Goal: Task Accomplishment & Management: Use online tool/utility

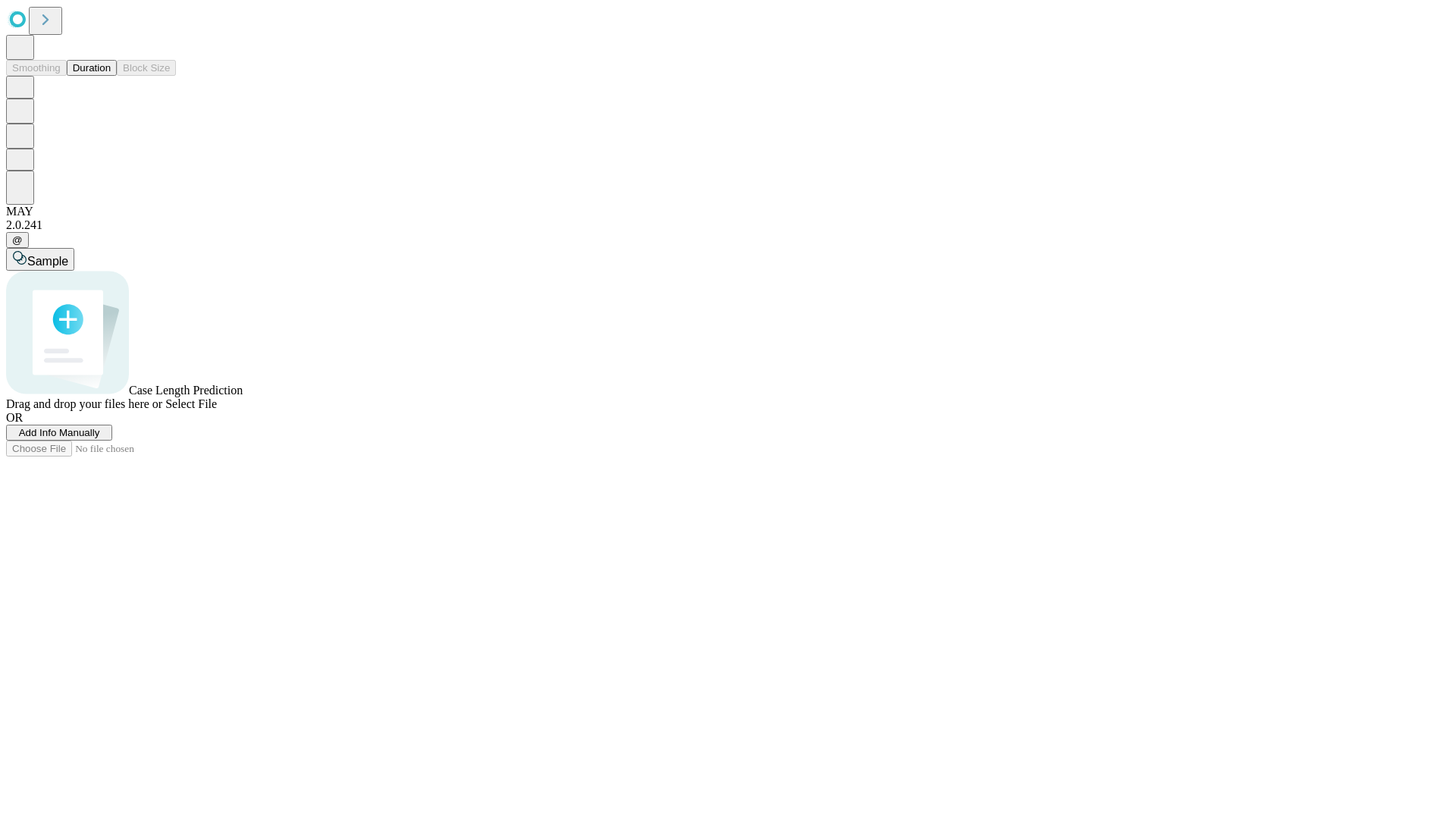
click at [111, 76] on button "Duration" at bounding box center [92, 68] width 50 height 16
click at [100, 438] on span "Add Info Manually" at bounding box center [60, 433] width 82 height 12
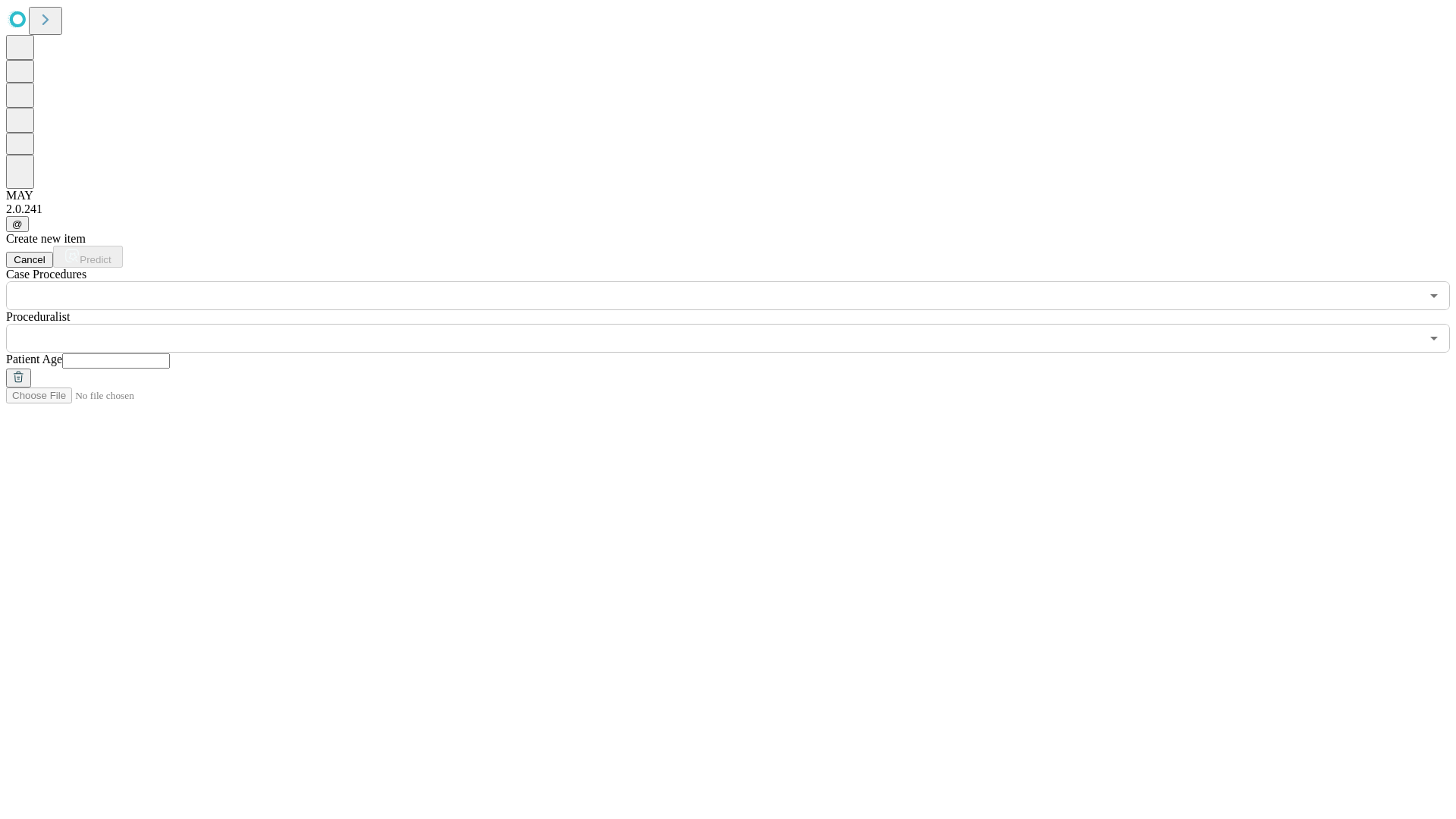
click at [170, 353] on input "text" at bounding box center [116, 361] width 108 height 16
type input "**"
click at [739, 324] on input "text" at bounding box center [712, 339] width 1414 height 29
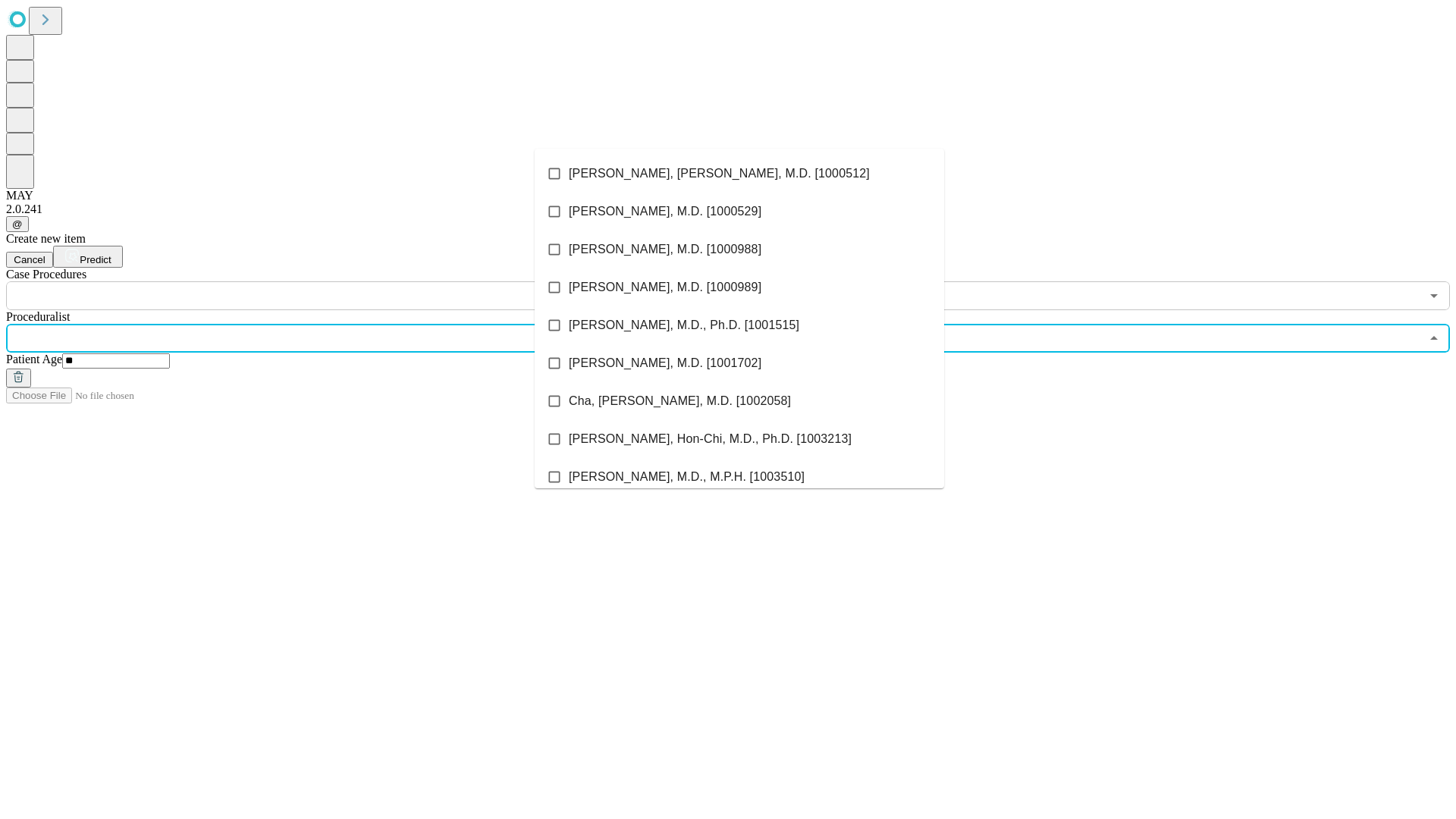
click at [740, 174] on li "[PERSON_NAME], [PERSON_NAME], M.D. [1000512]" at bounding box center [740, 173] width 410 height 38
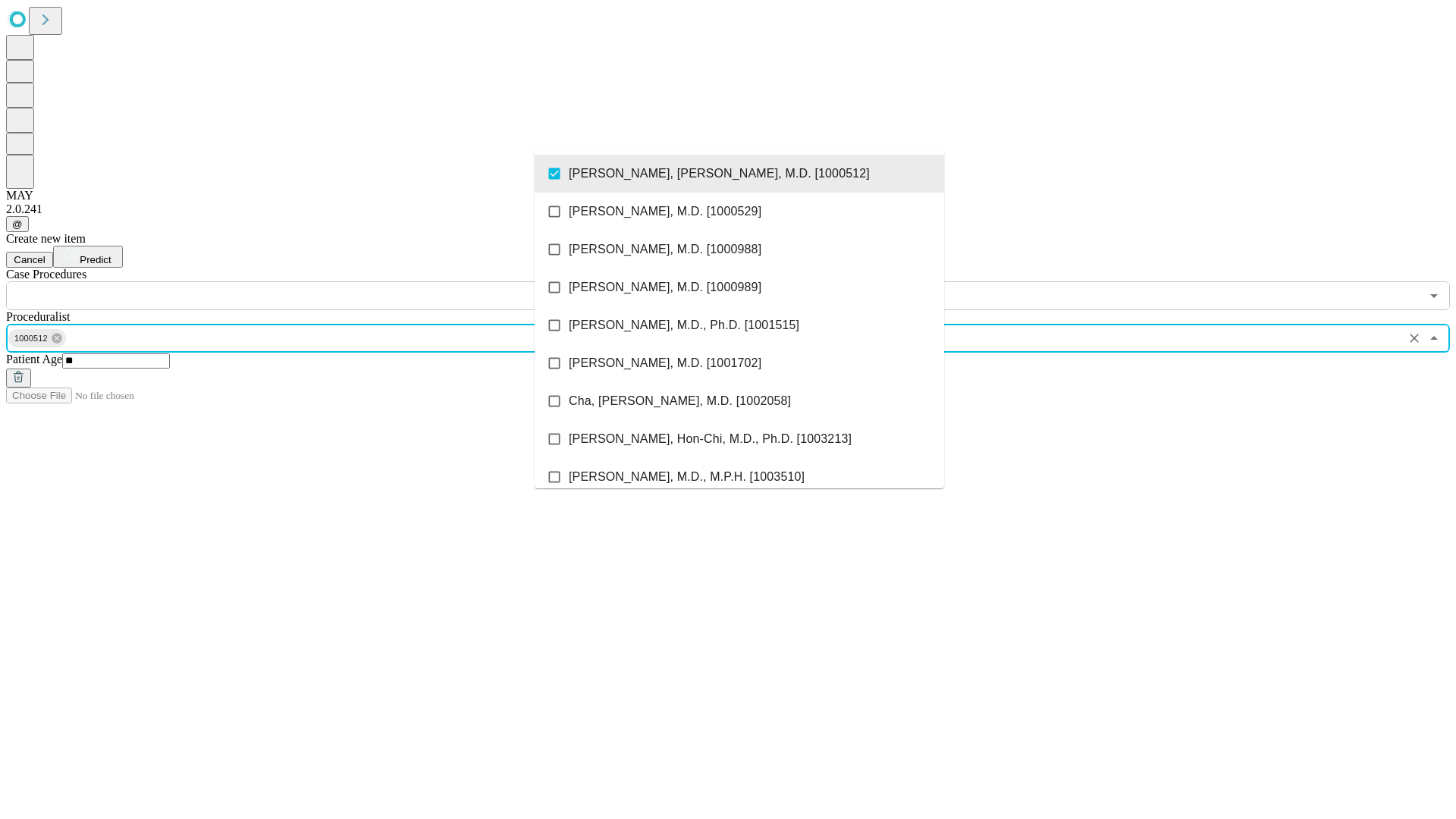
click at [318, 281] on input "text" at bounding box center [712, 296] width 1414 height 29
